Goal: Check status: Check status

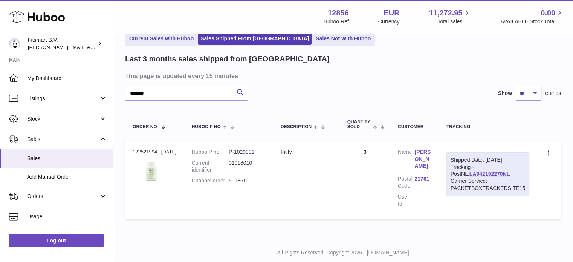
click at [57, 19] on icon at bounding box center [37, 16] width 56 height 15
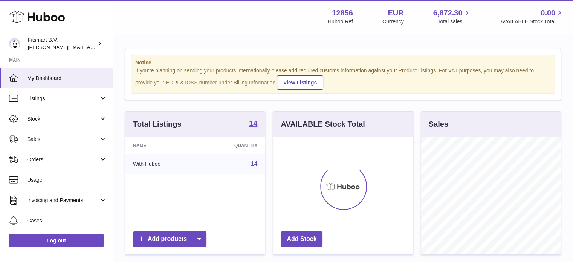
scroll to position [118, 140]
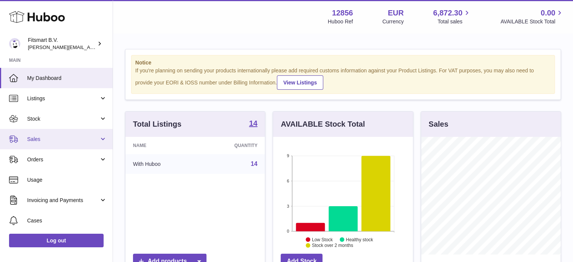
click at [66, 142] on span "Sales" at bounding box center [63, 139] width 72 height 7
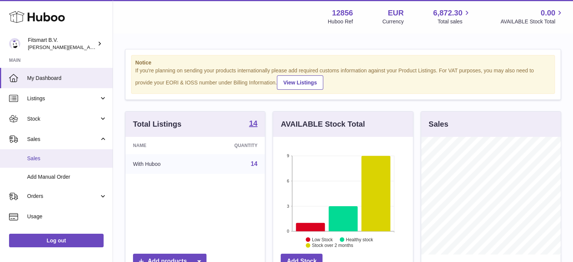
click at [52, 155] on span "Sales" at bounding box center [67, 158] width 80 height 7
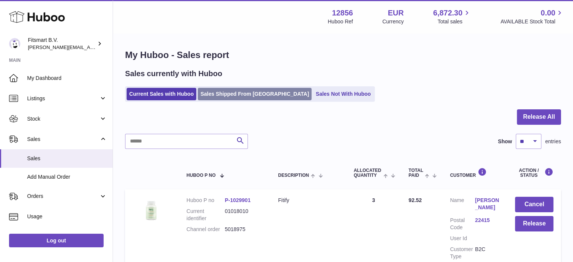
click at [249, 93] on link "Sales Shipped From Huboo" at bounding box center [255, 94] width 114 height 12
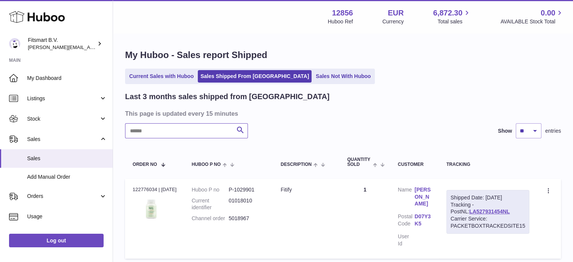
click at [190, 130] on input "text" at bounding box center [186, 130] width 123 height 15
paste input "**********"
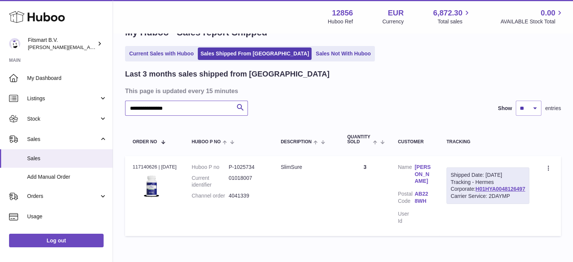
scroll to position [38, 0]
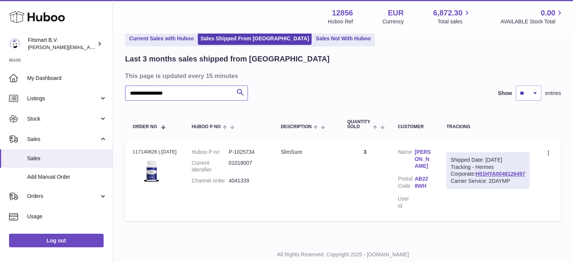
type input "**********"
click at [432, 157] on link "Margaret Chapman" at bounding box center [423, 159] width 17 height 21
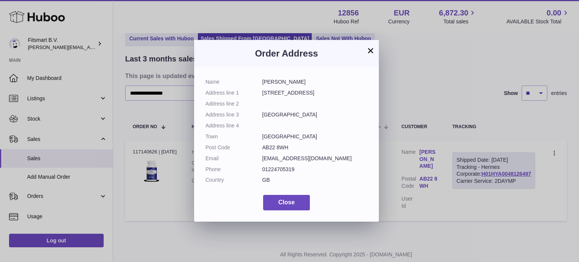
click at [41, 26] on div "× Order Address Name Margaret Chapman Address line 1 48 Whitestripes Drive Addr…" at bounding box center [289, 131] width 579 height 262
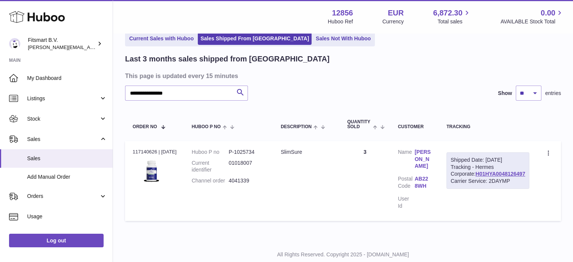
click at [41, 14] on icon at bounding box center [37, 16] width 56 height 15
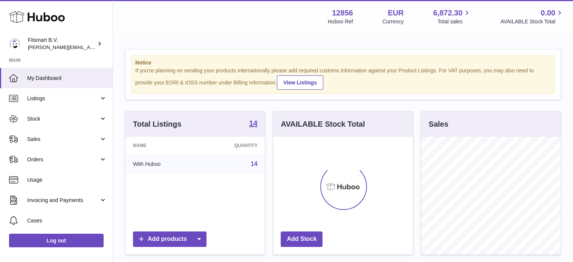
scroll to position [118, 140]
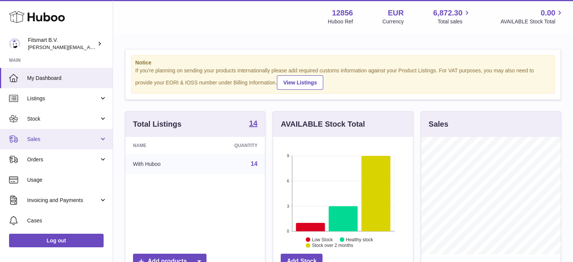
click at [72, 139] on span "Sales" at bounding box center [63, 139] width 72 height 7
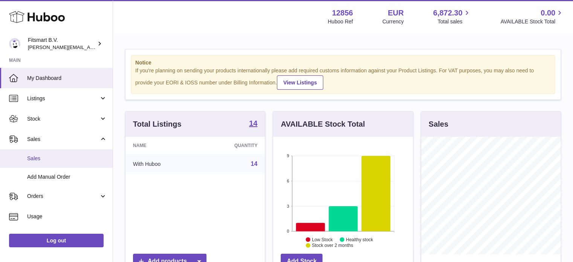
click at [69, 151] on link "Sales" at bounding box center [56, 158] width 113 height 18
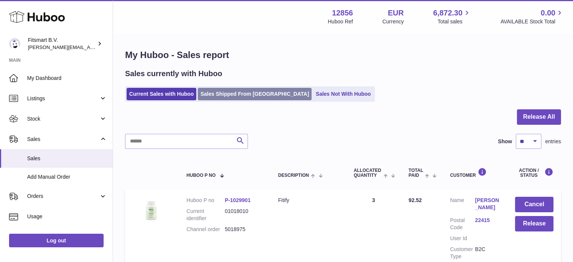
click at [241, 95] on link "Sales Shipped From [GEOGRAPHIC_DATA]" at bounding box center [255, 94] width 114 height 12
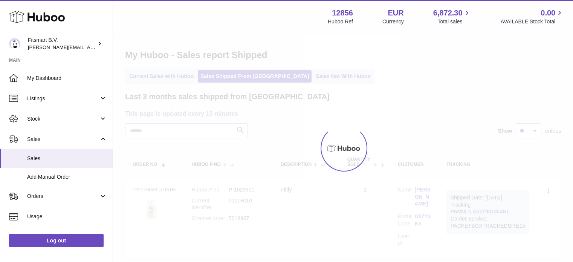
click at [189, 133] on div at bounding box center [343, 148] width 460 height 228
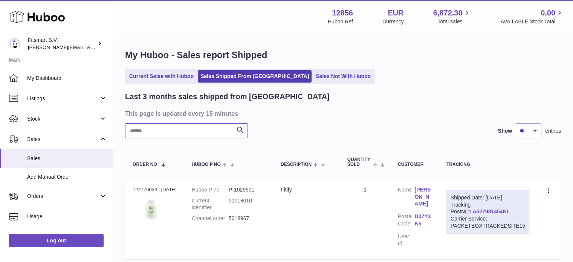
click at [190, 131] on input "text" at bounding box center [186, 130] width 123 height 15
paste input "**********"
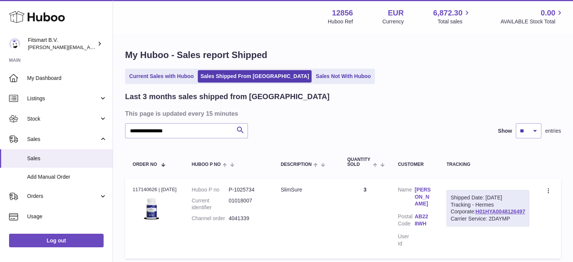
click at [432, 191] on link "Margaret Chapman" at bounding box center [423, 196] width 17 height 21
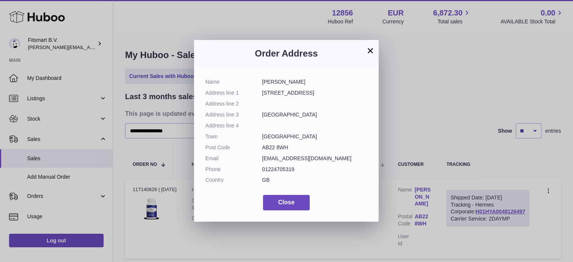
drag, startPoint x: 484, startPoint y: 139, endPoint x: 311, endPoint y: 105, distance: 177.1
click at [480, 139] on div "× Order Address Name Margaret Chapman Address line 1 48 Whitestripes Drive Addr…" at bounding box center [286, 131] width 573 height 262
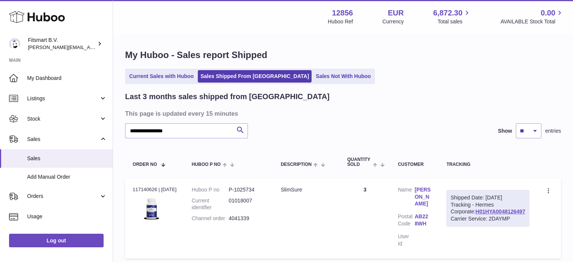
drag, startPoint x: 285, startPoint y: 220, endPoint x: 203, endPoint y: 175, distance: 94.0
click at [233, 221] on tr "Order no 117140626 | 20th May Huboo P no P-1025734 Current identifier 01018007 …" at bounding box center [343, 219] width 436 height 80
copy tr "4041339 Description"
drag, startPoint x: 198, startPoint y: 135, endPoint x: 0, endPoint y: 156, distance: 198.7
click at [0, 156] on div "**********" at bounding box center [286, 161] width 573 height 322
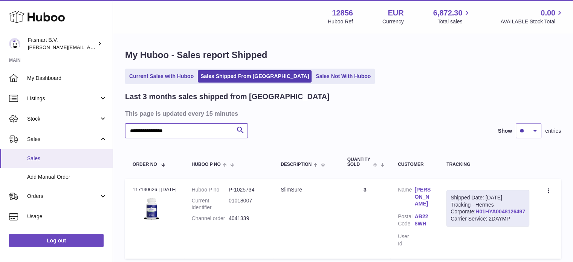
paste input "text"
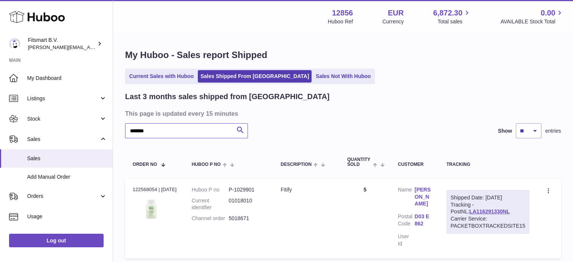
type input "*******"
click at [425, 192] on link "Grace O'Reilly" at bounding box center [423, 196] width 17 height 21
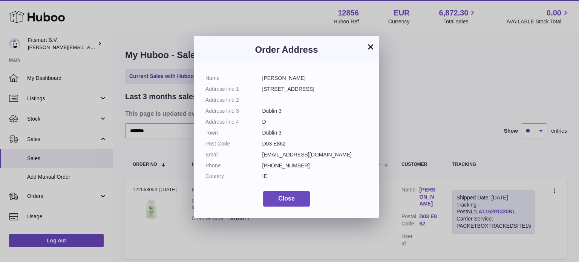
click at [405, 94] on div "× Order Address Name Grace O'Reilly Address line 1 1 Northbrook Terrace, North …" at bounding box center [289, 131] width 579 height 262
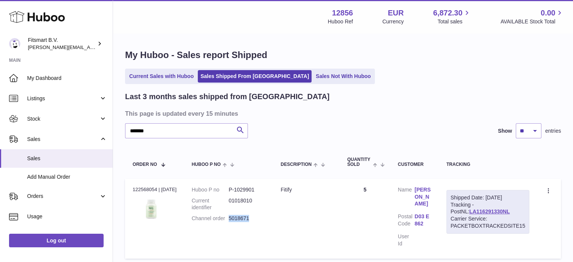
drag, startPoint x: 257, startPoint y: 220, endPoint x: 231, endPoint y: 223, distance: 26.6
click at [231, 223] on td "Huboo P no P-1029901 Current identifier 01018010 Channel order 5018671" at bounding box center [228, 219] width 89 height 80
copy dd "5018671"
drag, startPoint x: 487, startPoint y: 196, endPoint x: 528, endPoint y: 196, distance: 40.7
click at [528, 196] on div "Shipped Date: 11th Aug 2025 Tracking - PostNL: LA116291330NL Carrier Service: P…" at bounding box center [488, 212] width 83 height 44
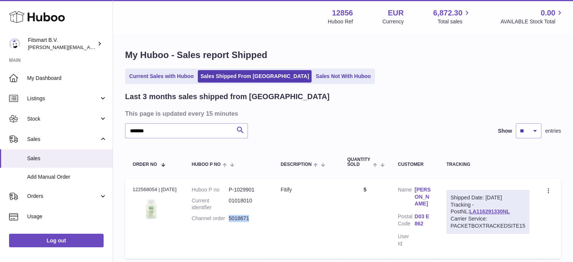
click at [526, 198] on div "Shipped Date: 11th Aug 2025 Tracking - PostNL: LA116291330NL Carrier Service: P…" at bounding box center [488, 212] width 83 height 44
click at [522, 195] on div "Shipped Date: 11th Aug 2025" at bounding box center [488, 197] width 75 height 7
drag, startPoint x: 520, startPoint y: 195, endPoint x: 486, endPoint y: 198, distance: 33.4
click at [486, 198] on div "Shipped Date: 11th Aug 2025" at bounding box center [488, 197] width 75 height 7
copy div "11th Aug 2025"
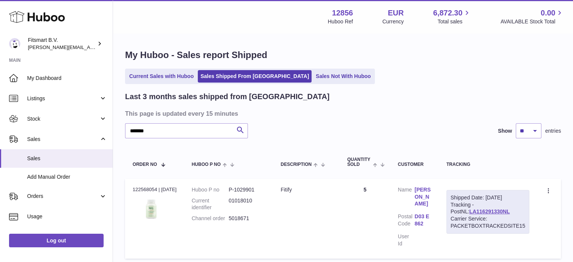
drag, startPoint x: 497, startPoint y: 209, endPoint x: 449, endPoint y: 209, distance: 47.5
click at [449, 209] on div "Shipped Date: 11th Aug 2025 Tracking - PostNL: LA116291330NL Carrier Service: P…" at bounding box center [488, 212] width 83 height 44
copy link "LA116291330NL"
click at [161, 69] on ul "Current Sales with Huboo Sales Shipped From Huboo Sales Not With Huboo" at bounding box center [250, 76] width 250 height 15
click at [161, 77] on link "Current Sales with Huboo" at bounding box center [162, 76] width 70 height 12
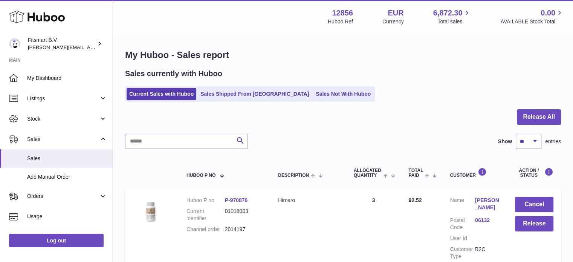
click at [159, 133] on div at bounding box center [343, 121] width 436 height 25
click at [159, 139] on input "text" at bounding box center [186, 141] width 123 height 15
paste input "*******"
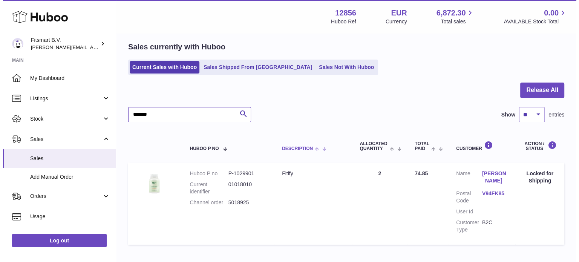
scroll to position [72, 0]
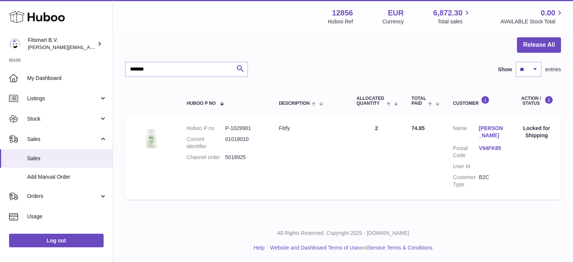
click at [485, 128] on link "[PERSON_NAME]" at bounding box center [492, 132] width 26 height 14
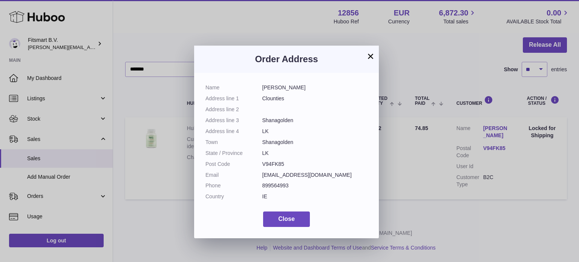
click at [154, 152] on div "× Order Address Name [PERSON_NAME] Address line 1 Clounties Address line 2 Addr…" at bounding box center [289, 142] width 579 height 262
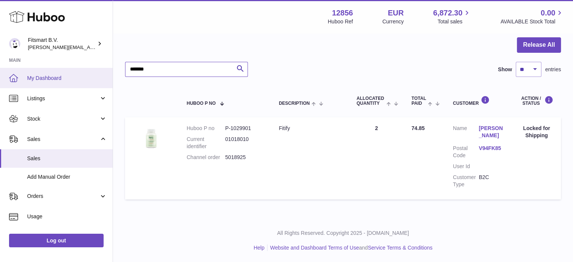
drag, startPoint x: 172, startPoint y: 69, endPoint x: 66, endPoint y: 69, distance: 105.2
click at [66, 69] on div "Huboo Fitsmart B.V. [PERSON_NAME][EMAIL_ADDRESS][DOMAIN_NAME] Main My Dashboard…" at bounding box center [286, 95] width 573 height 334
paste input "text"
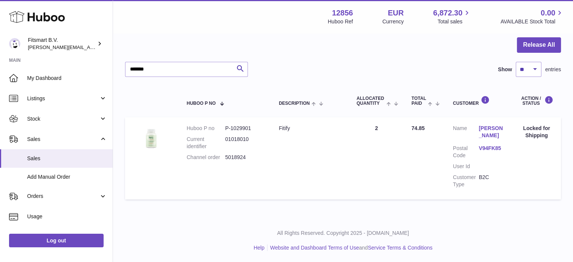
click at [497, 131] on link "[PERSON_NAME]" at bounding box center [492, 132] width 26 height 14
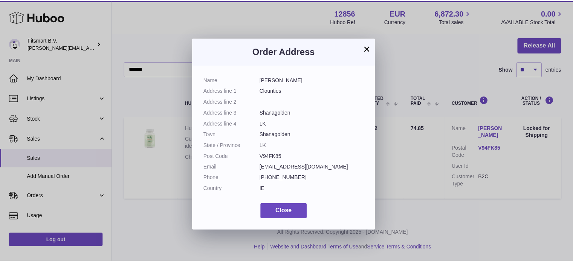
scroll to position [11, 0]
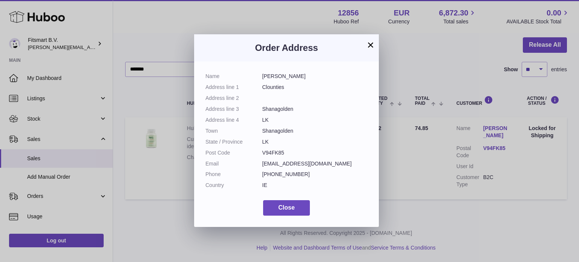
drag, startPoint x: 460, startPoint y: 166, endPoint x: 451, endPoint y: 163, distance: 9.2
click at [459, 167] on div "× Order Address Name [PERSON_NAME] Address line 1 Clounties Address line 2 Addr…" at bounding box center [289, 131] width 579 height 262
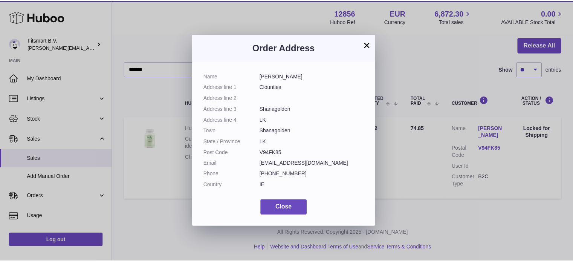
scroll to position [0, 0]
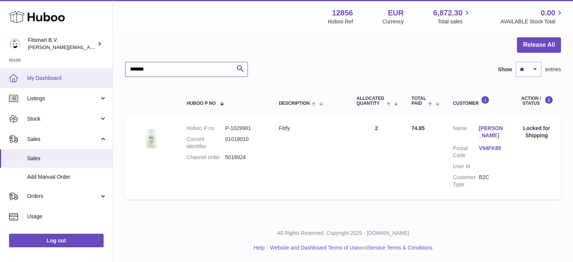
drag, startPoint x: 169, startPoint y: 67, endPoint x: 75, endPoint y: 73, distance: 94.8
click at [75, 73] on div "Huboo Fitsmart B.V. [PERSON_NAME][EMAIL_ADDRESS][DOMAIN_NAME] Main My Dashboard…" at bounding box center [286, 95] width 573 height 334
paste input "text"
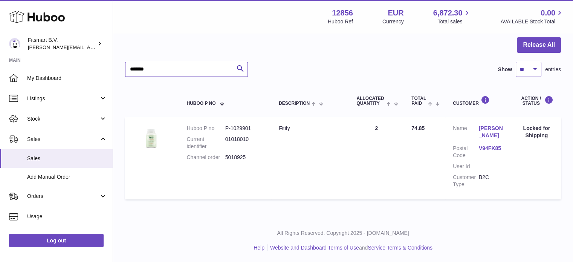
type input "*******"
